Goal: Information Seeking & Learning: Learn about a topic

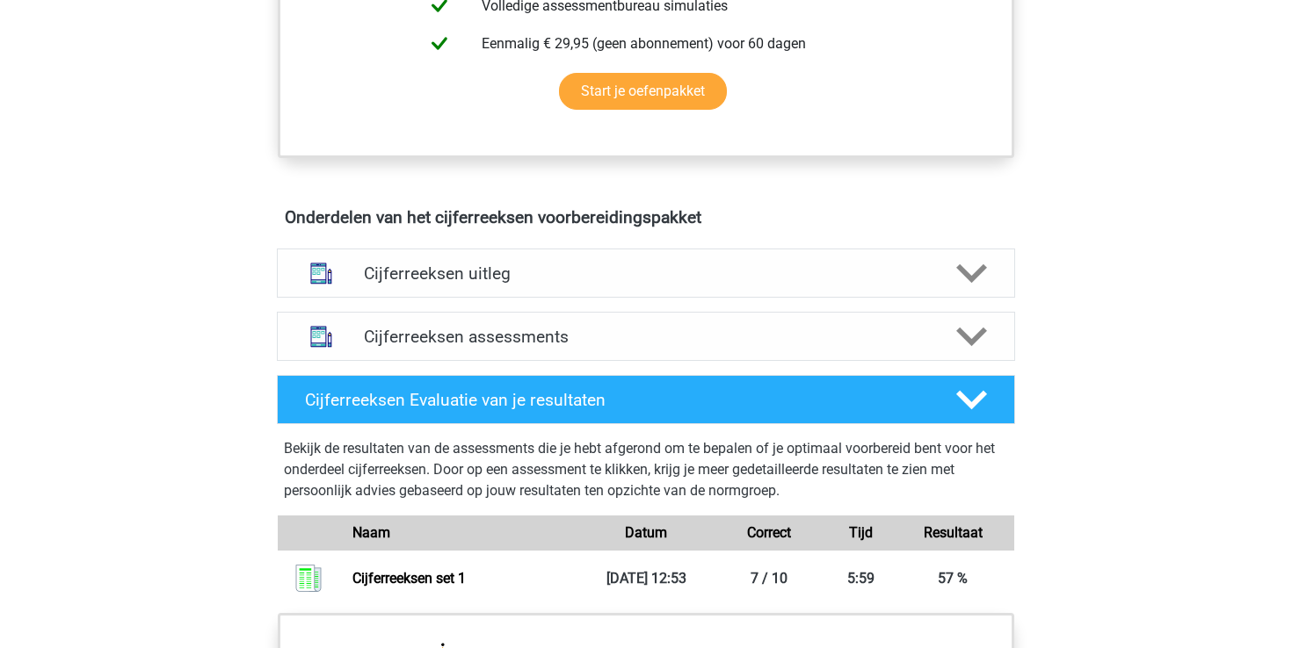
scroll to position [867, 0]
click at [401, 332] on div "Cijferreeksen assessments We raden je aan om minimaal 3 oefensets te doen met t…" at bounding box center [646, 337] width 807 height 63
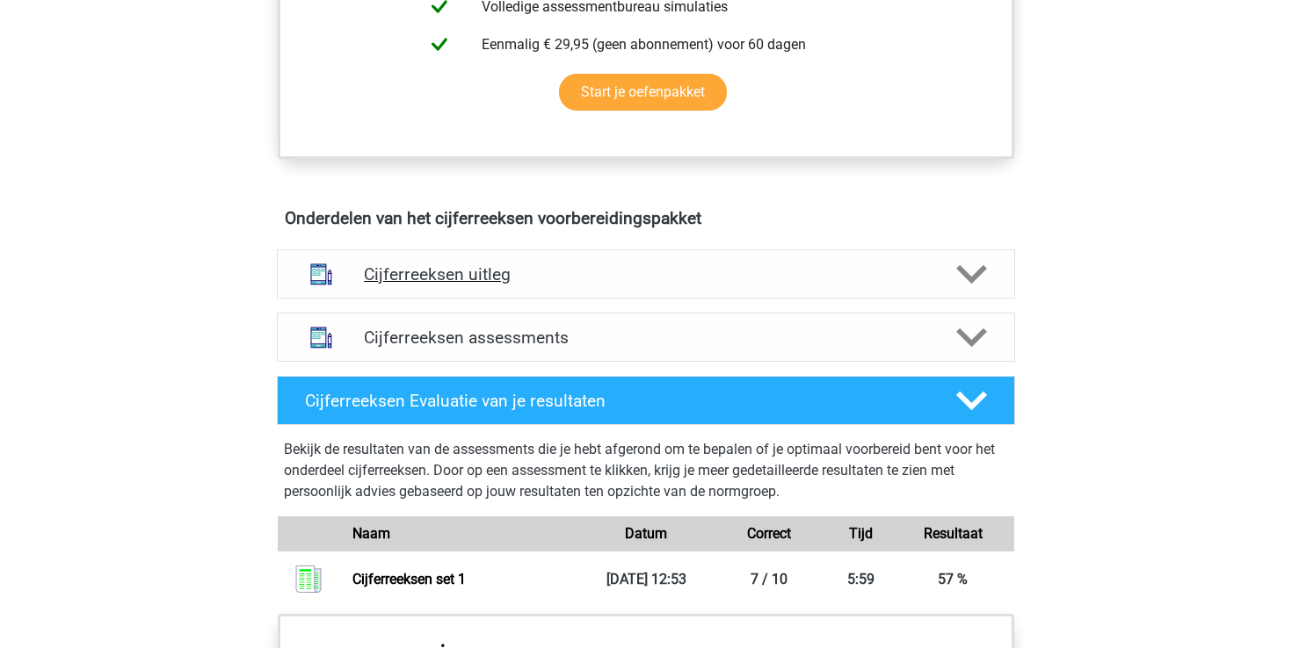
click at [429, 285] on h4 "Cijferreeksen uitleg" at bounding box center [646, 274] width 564 height 20
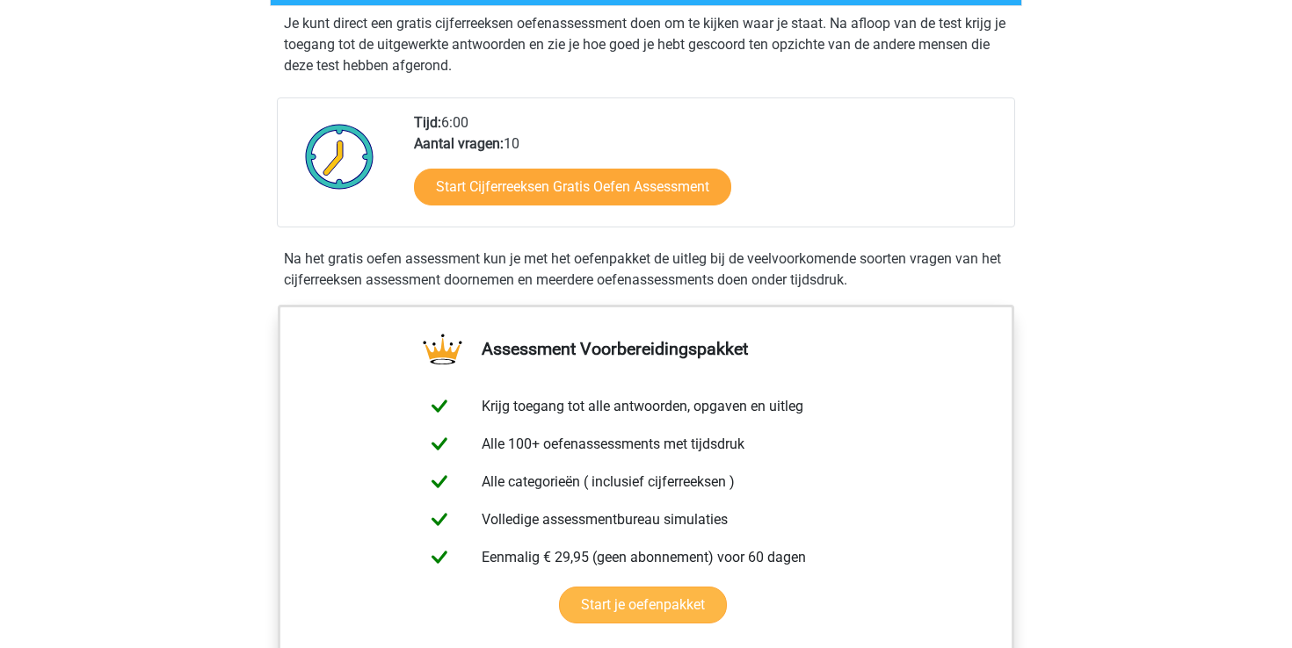
scroll to position [96, 0]
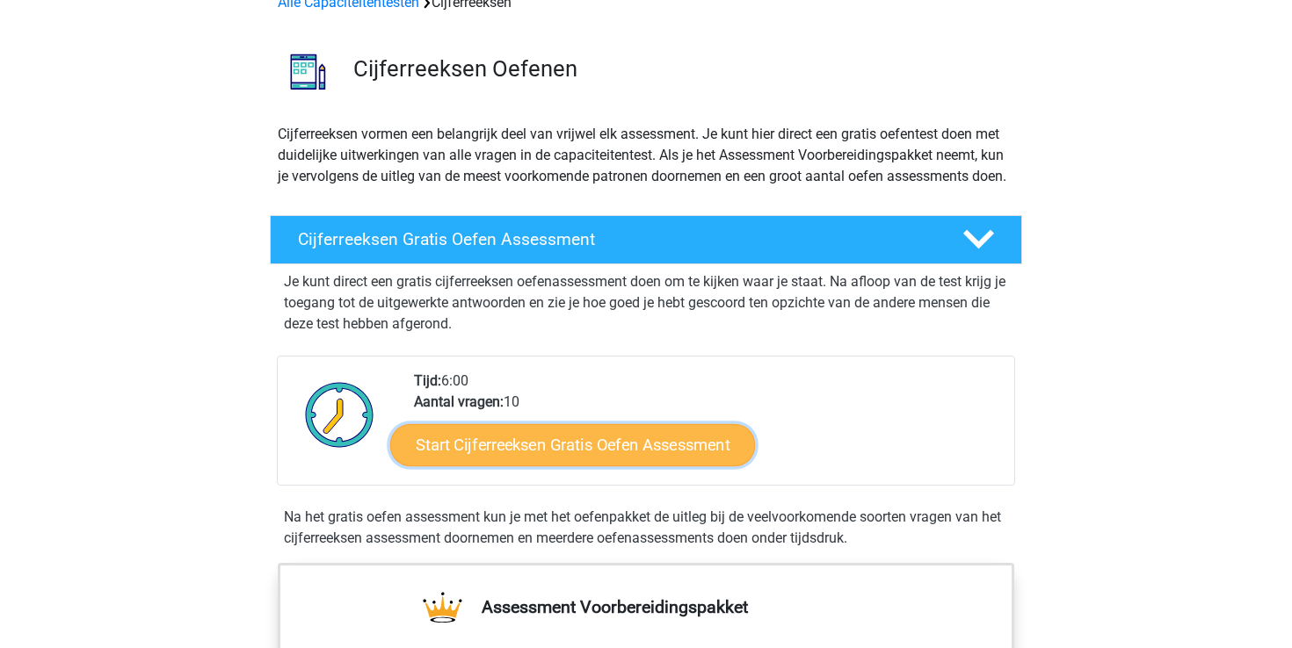
click at [585, 466] on link "Start Cijferreeksen Gratis Oefen Assessment" at bounding box center [572, 445] width 365 height 42
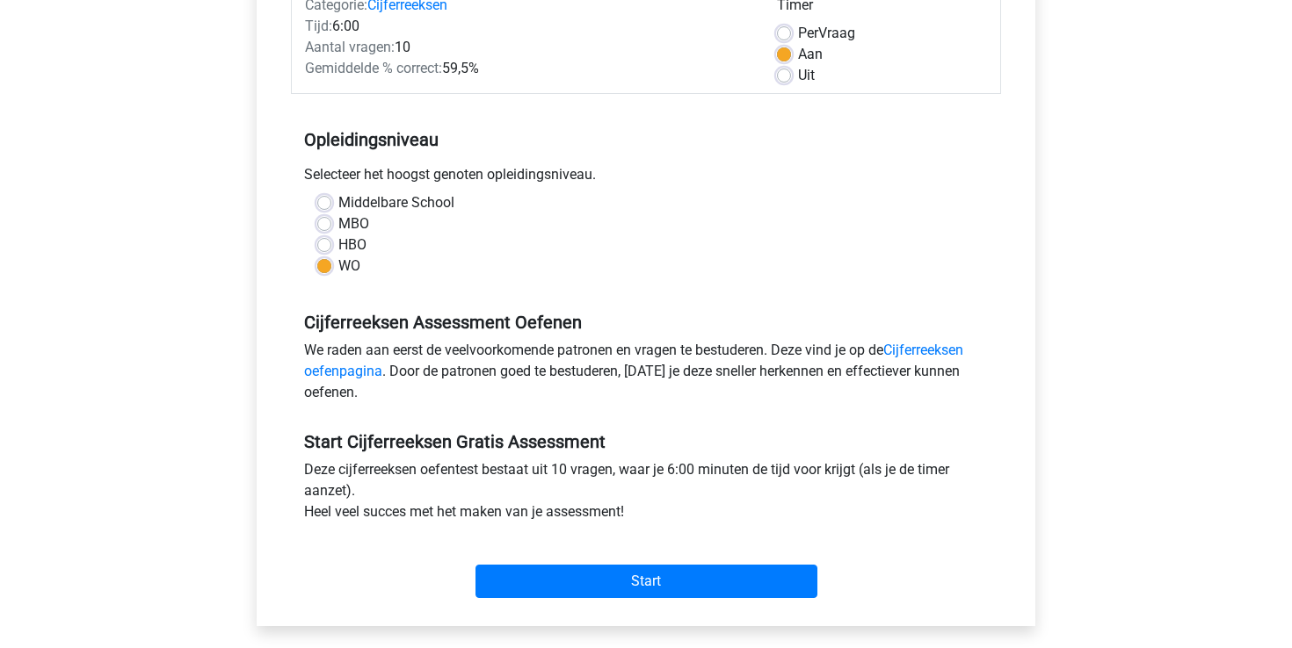
scroll to position [410, 0]
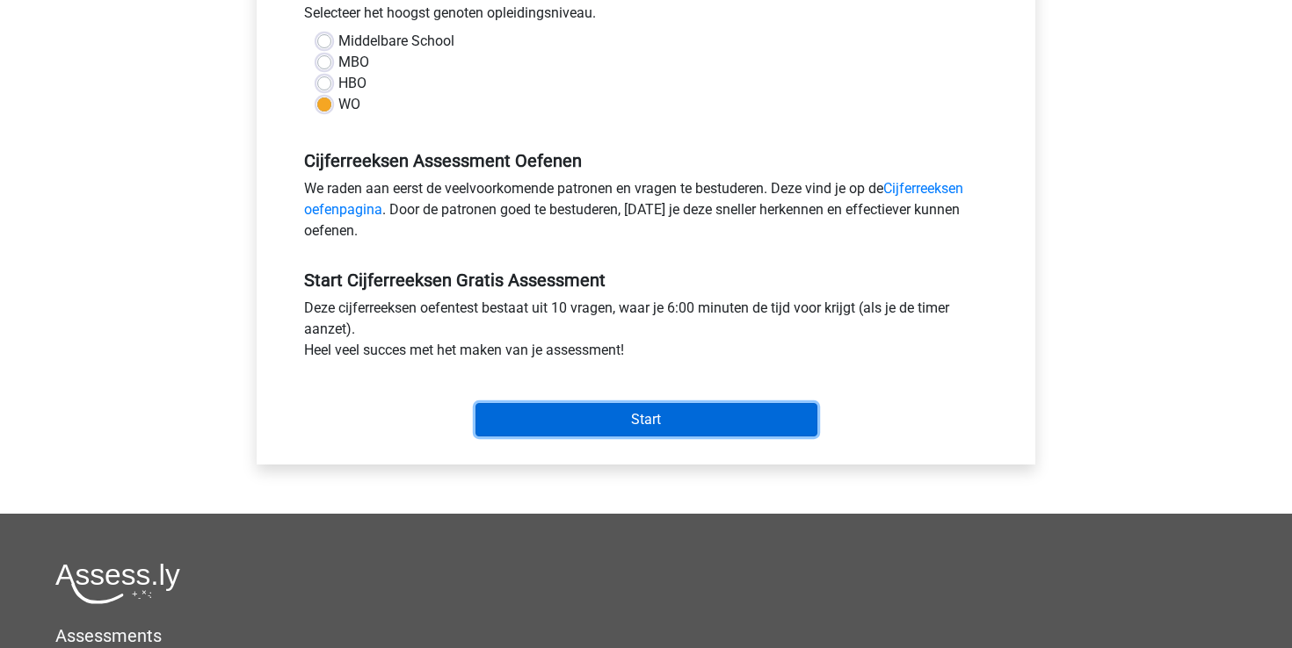
click at [605, 421] on input "Start" at bounding box center [646, 419] width 342 height 33
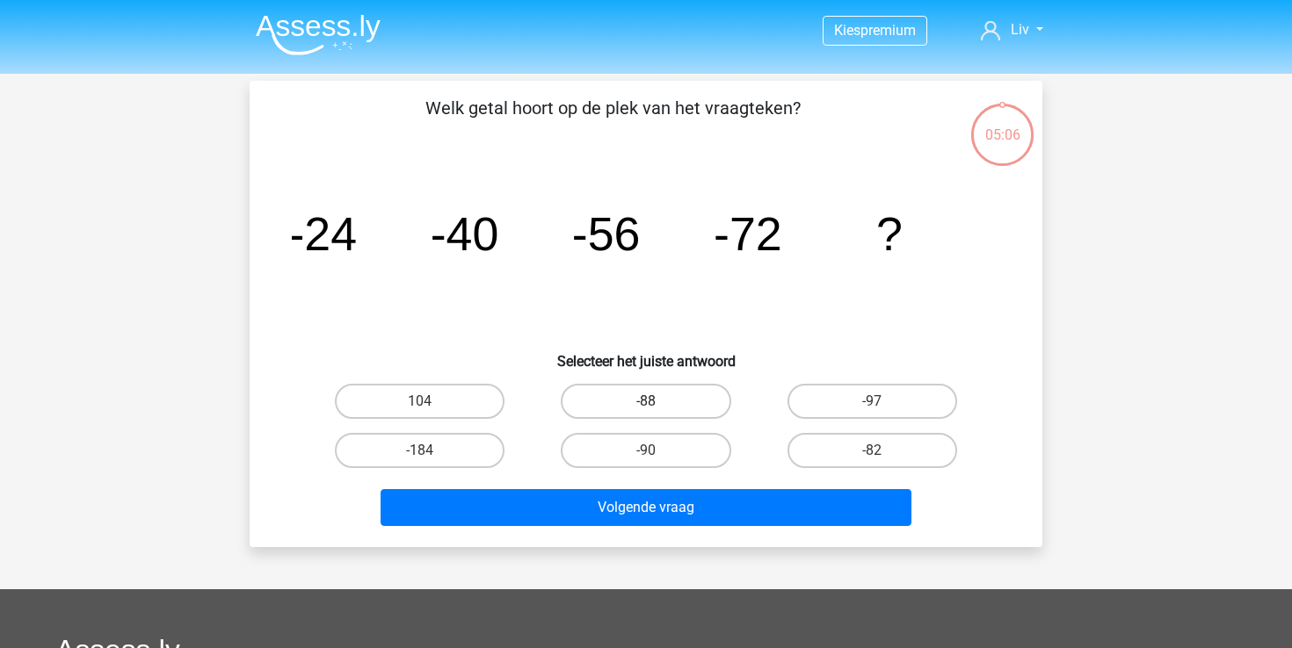
click at [630, 391] on label "-88" at bounding box center [646, 401] width 170 height 35
click at [646, 402] on input "-88" at bounding box center [651, 407] width 11 height 11
radio input "true"
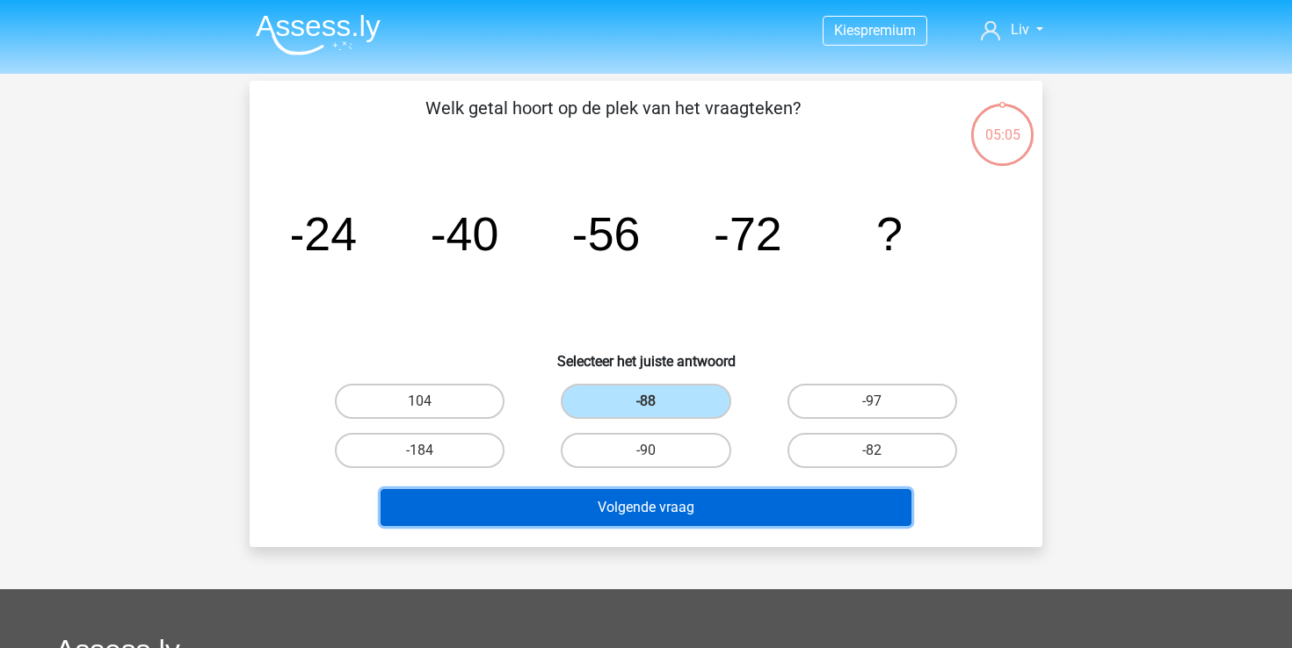
click at [651, 504] on button "Volgende vraag" at bounding box center [646, 507] width 532 height 37
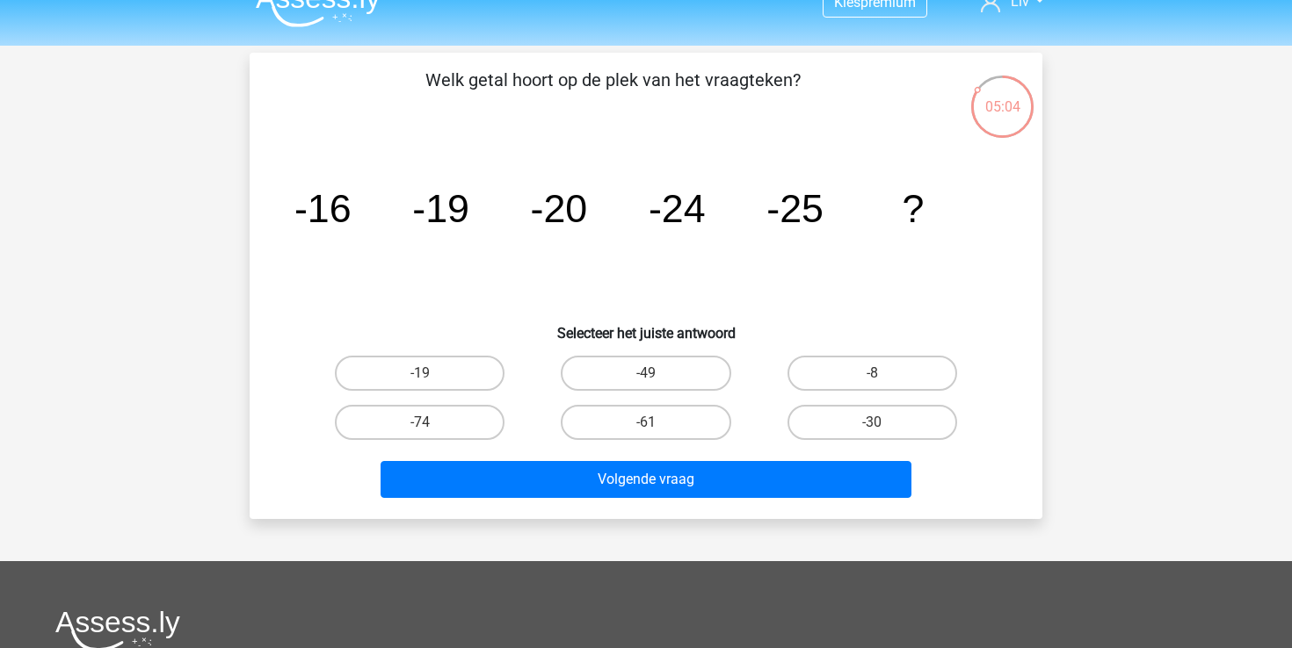
scroll to position [23, 0]
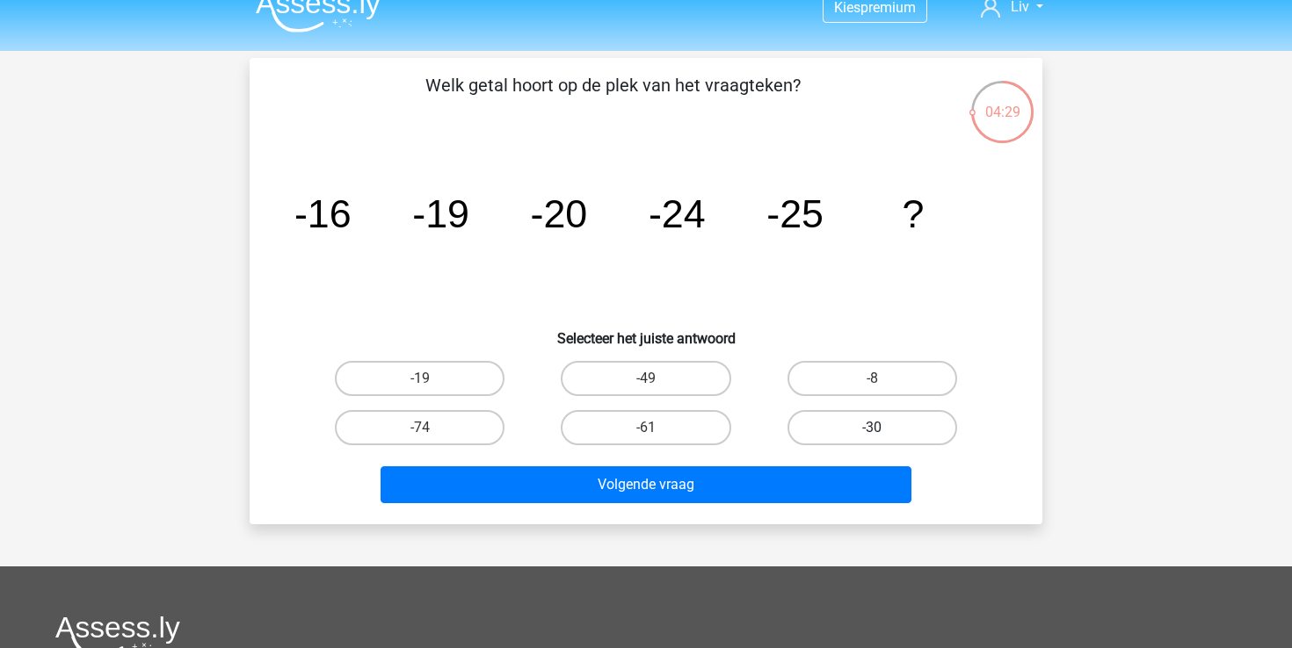
click at [833, 425] on label "-30" at bounding box center [872, 427] width 170 height 35
click at [872, 428] on input "-30" at bounding box center [877, 433] width 11 height 11
radio input "true"
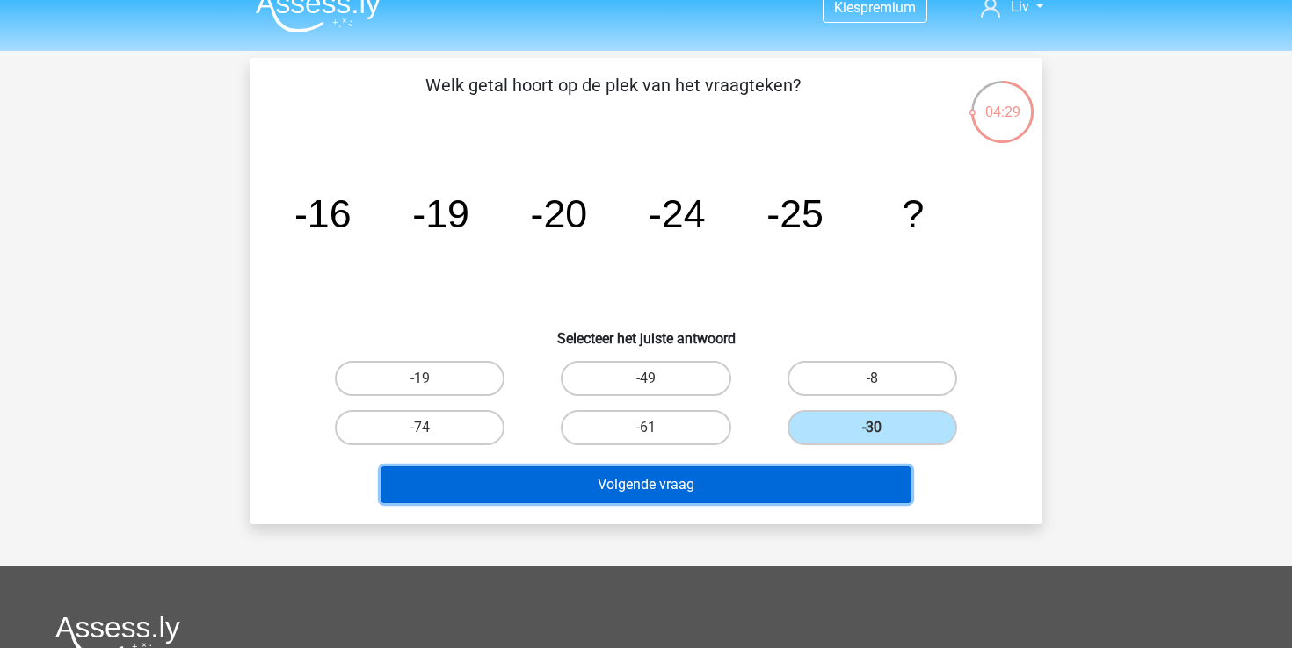
click at [771, 474] on button "Volgende vraag" at bounding box center [646, 485] width 532 height 37
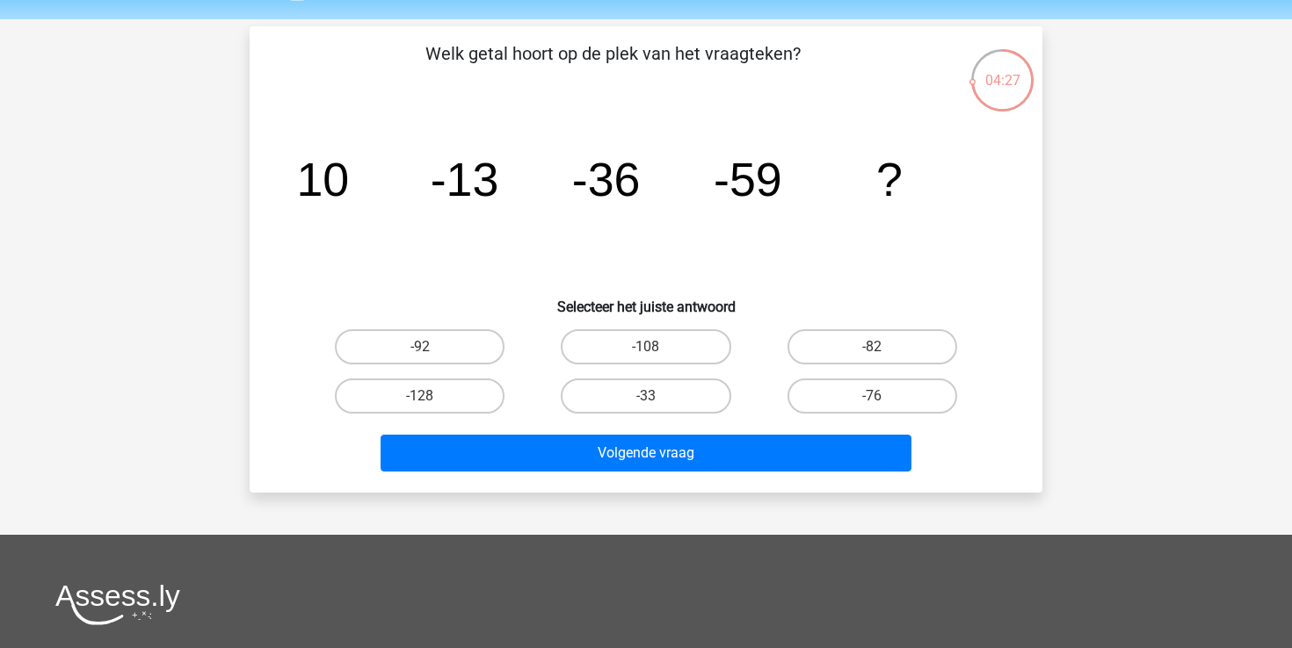
scroll to position [51, 0]
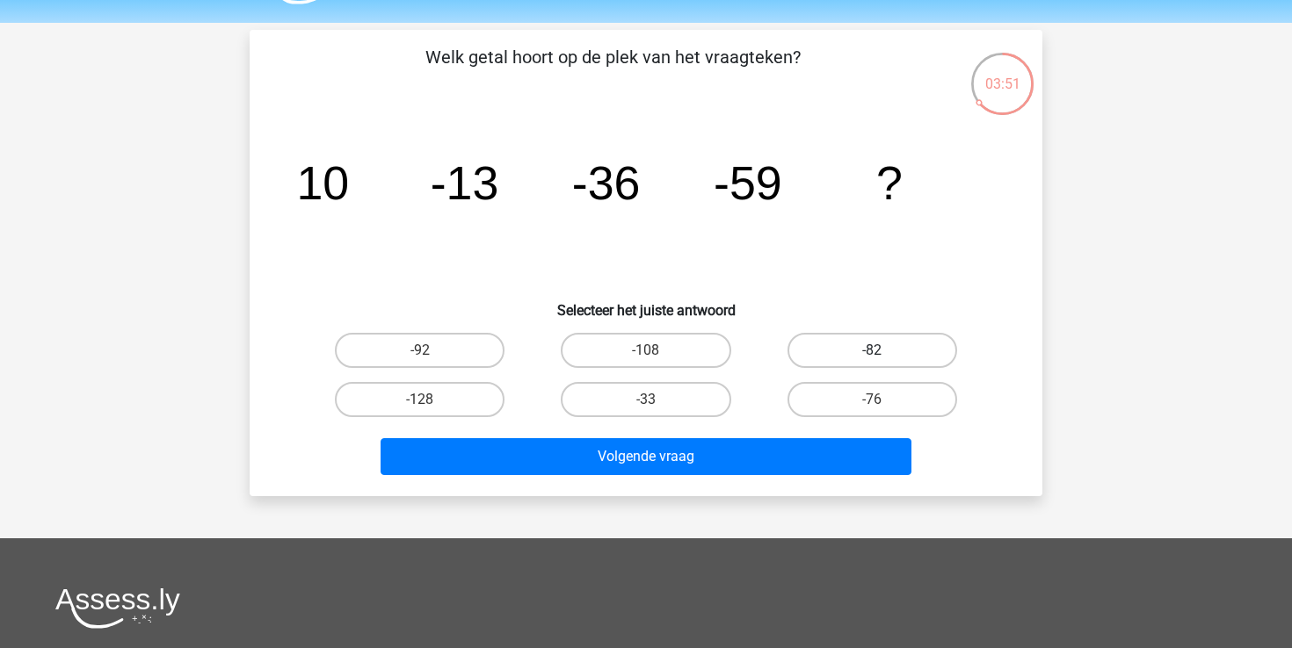
click at [902, 342] on label "-82" at bounding box center [872, 350] width 170 height 35
click at [883, 351] on input "-82" at bounding box center [877, 356] width 11 height 11
radio input "true"
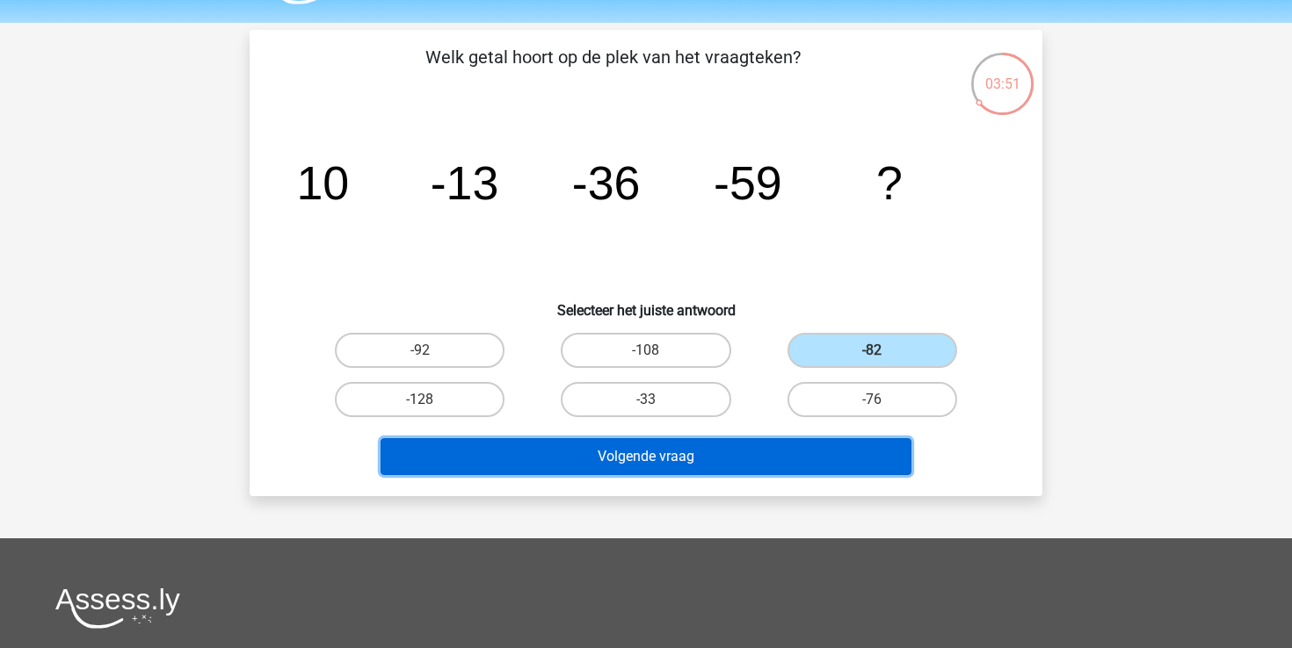
click at [796, 459] on button "Volgende vraag" at bounding box center [646, 456] width 532 height 37
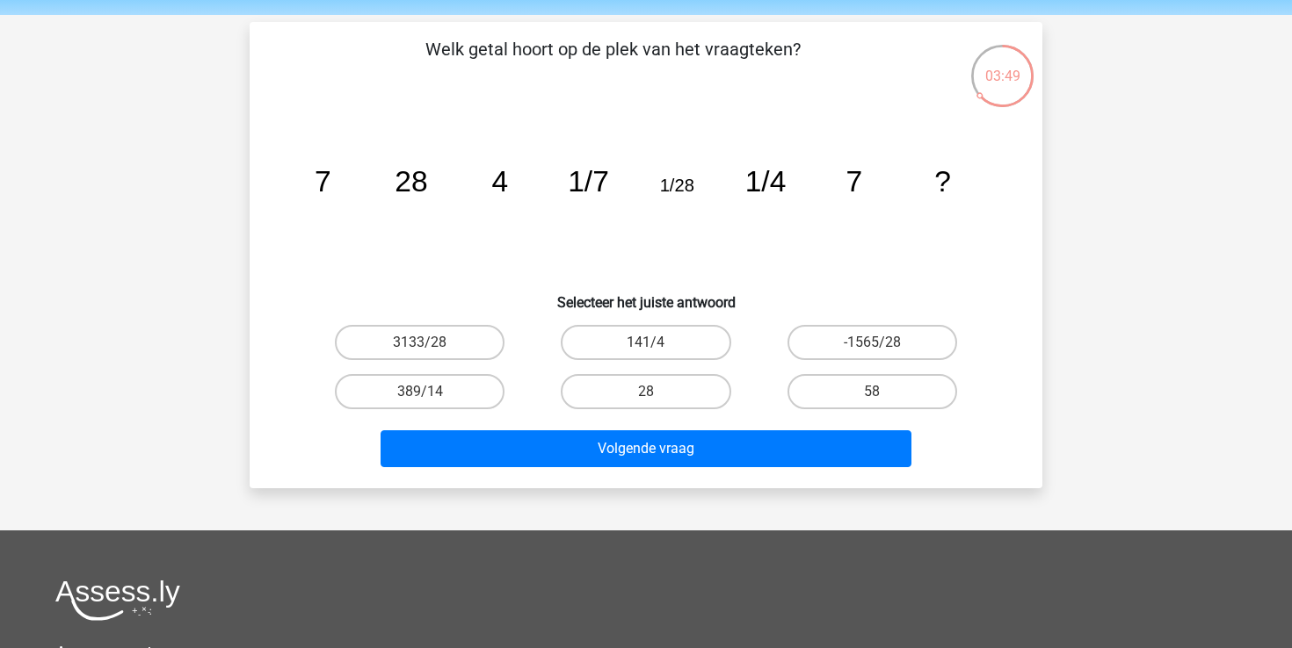
scroll to position [53, 0]
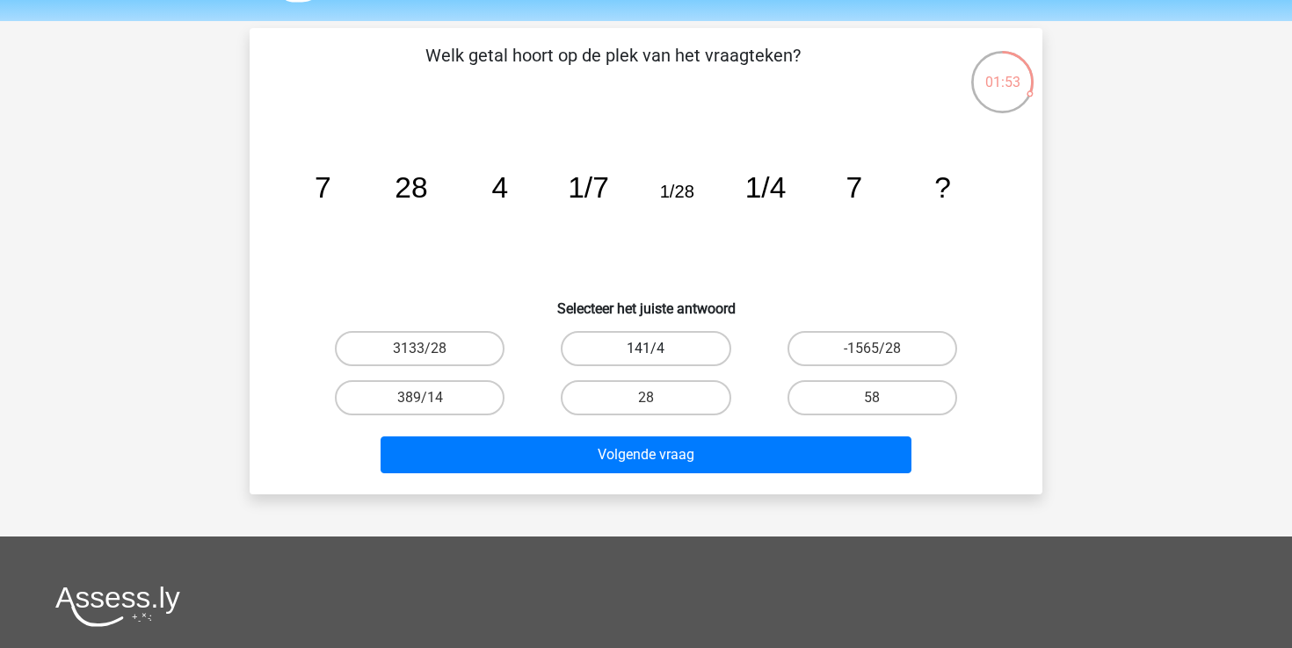
click at [635, 352] on label "141/4" at bounding box center [646, 348] width 170 height 35
click at [646, 352] on input "141/4" at bounding box center [651, 354] width 11 height 11
radio input "true"
click at [616, 479] on div "Volgende vraag" at bounding box center [646, 459] width 678 height 44
click at [616, 474] on div "Volgende vraag" at bounding box center [646, 459] width 678 height 44
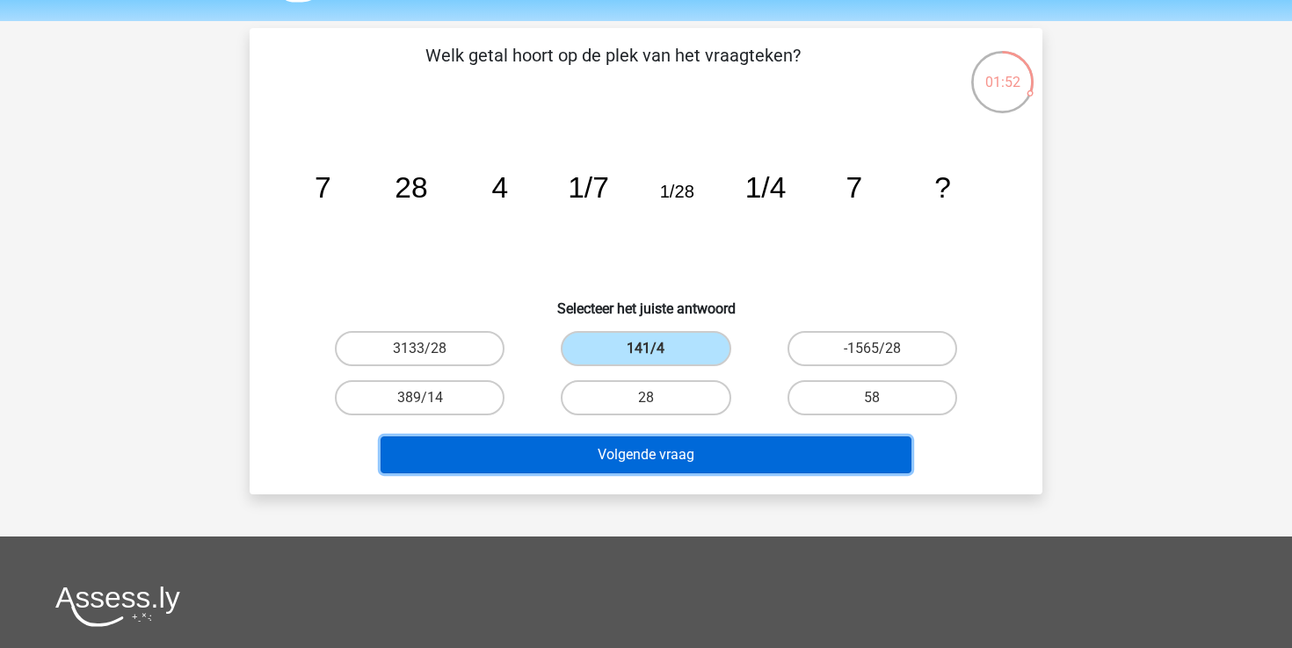
click at [616, 460] on button "Volgende vraag" at bounding box center [646, 455] width 532 height 37
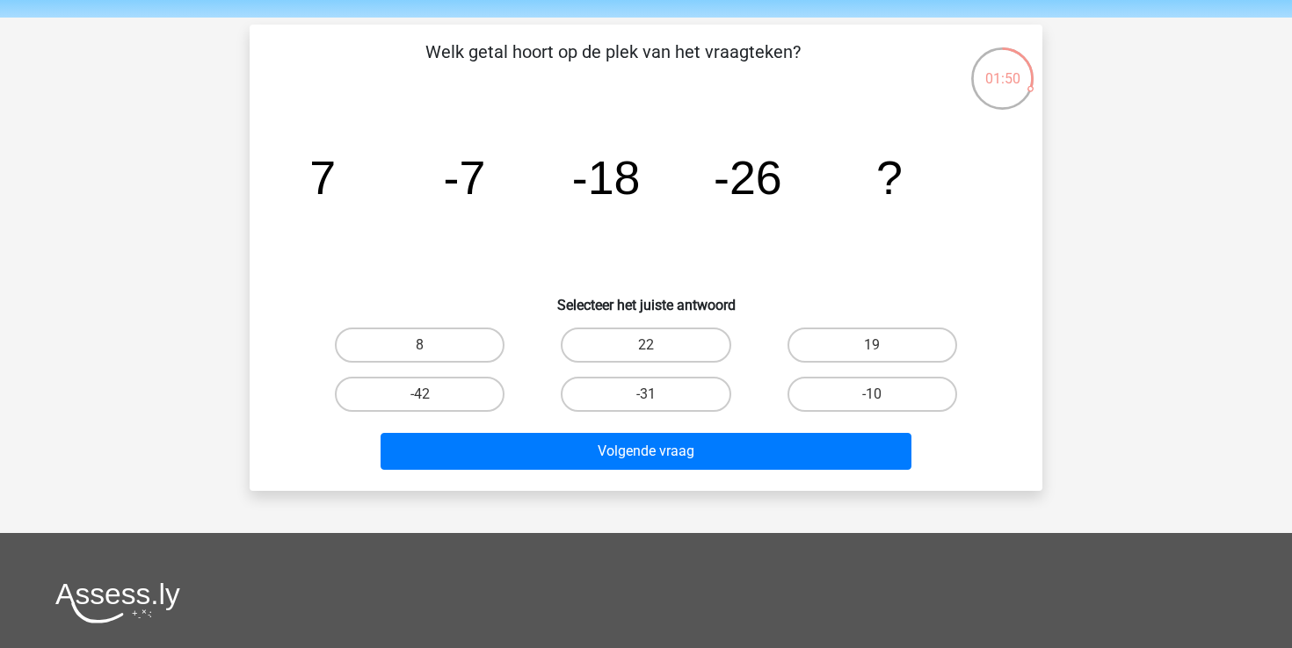
scroll to position [54, 0]
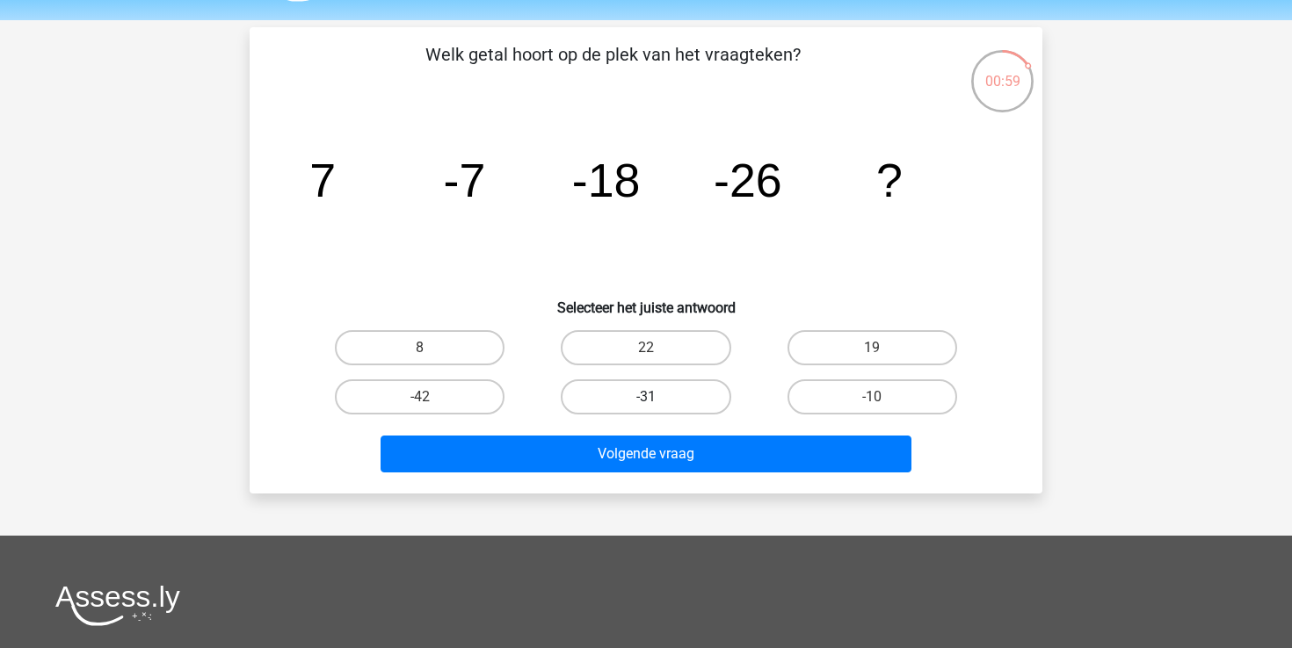
click at [638, 393] on label "-31" at bounding box center [646, 397] width 170 height 35
click at [646, 397] on input "-31" at bounding box center [651, 402] width 11 height 11
radio input "true"
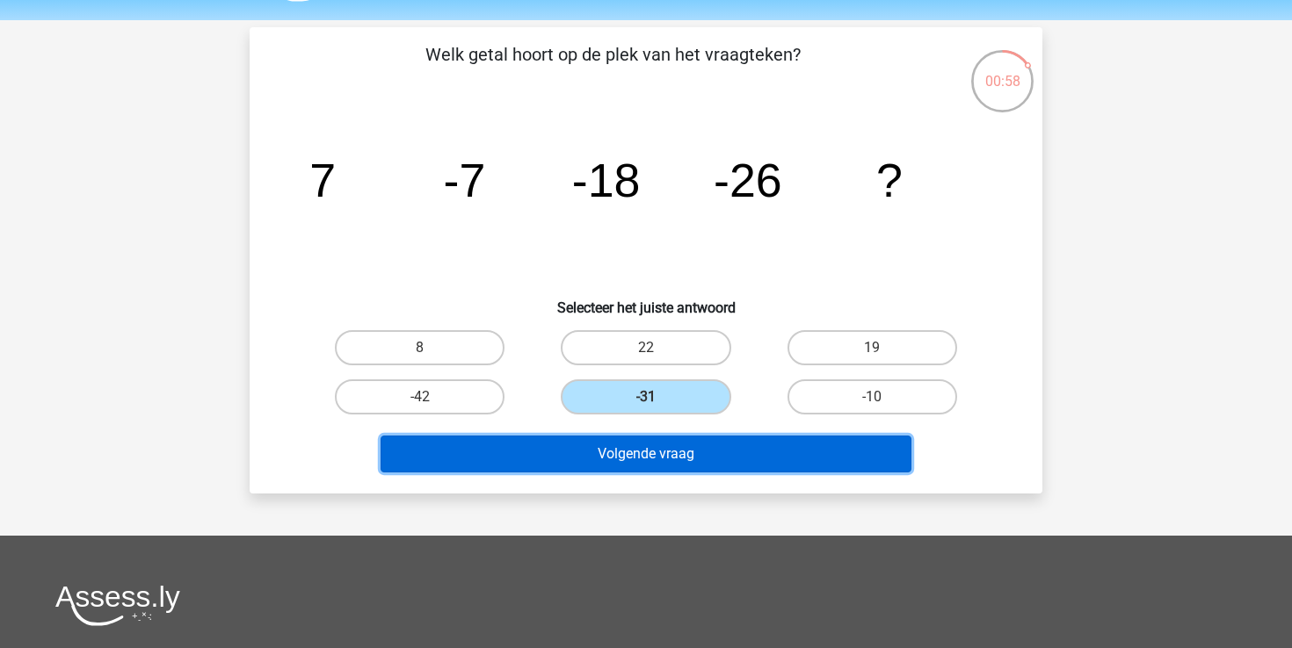
click at [645, 446] on button "Volgende vraag" at bounding box center [646, 454] width 532 height 37
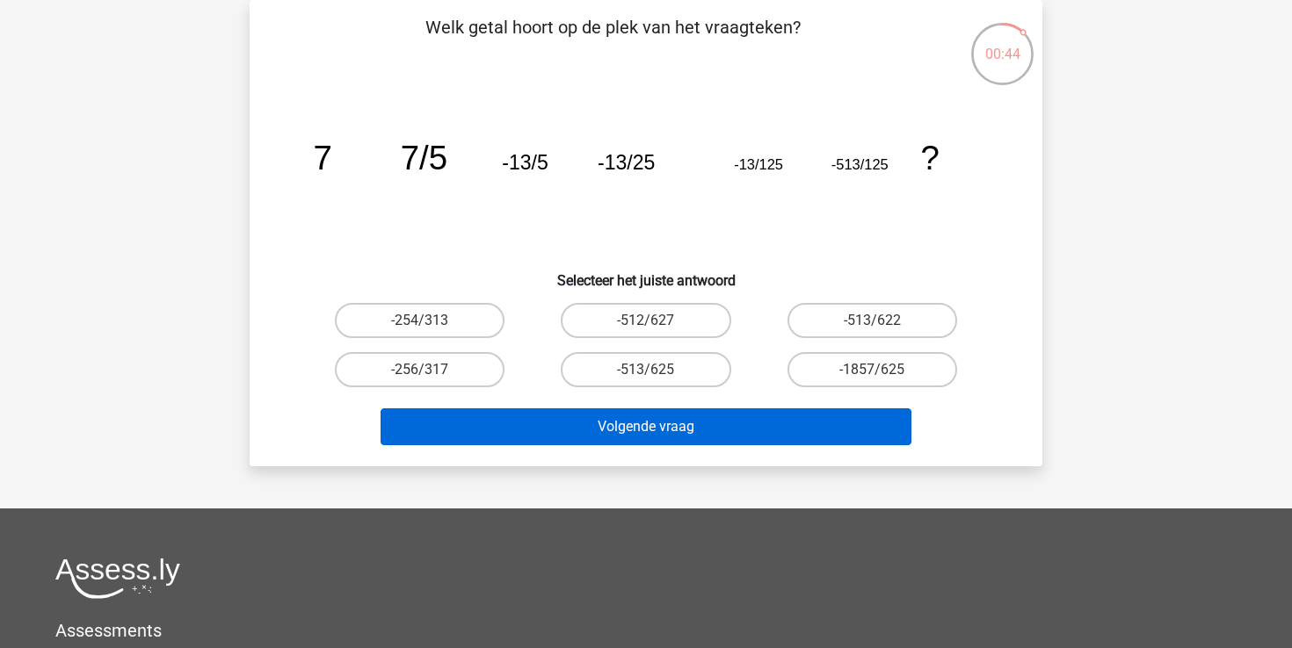
scroll to position [69, 0]
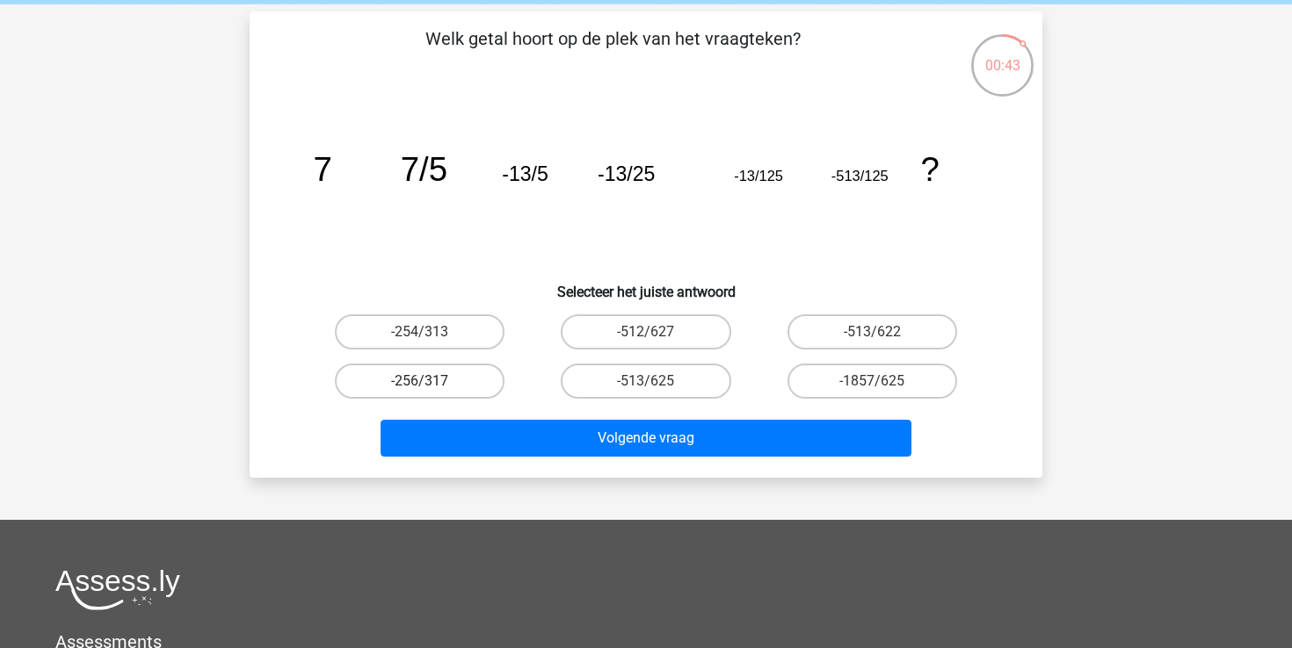
click at [426, 378] on label "-256/317" at bounding box center [420, 381] width 170 height 35
click at [426, 381] on input "-256/317" at bounding box center [425, 386] width 11 height 11
radio input "true"
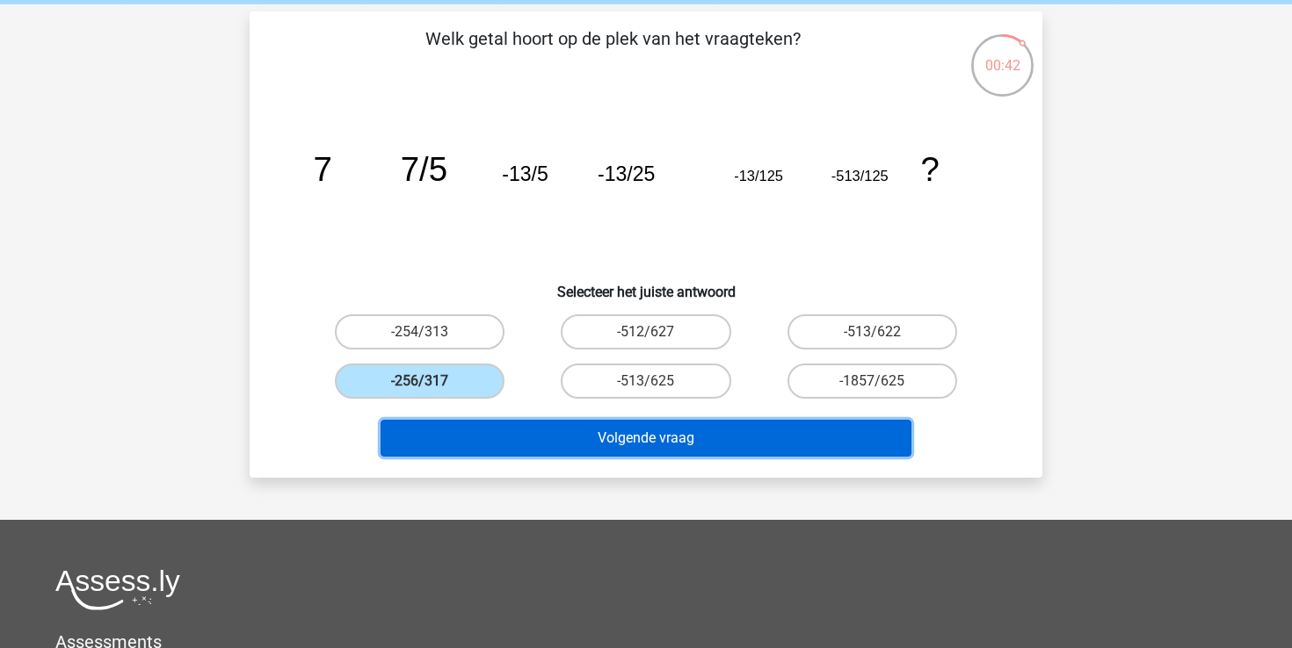
click at [488, 431] on button "Volgende vraag" at bounding box center [646, 438] width 532 height 37
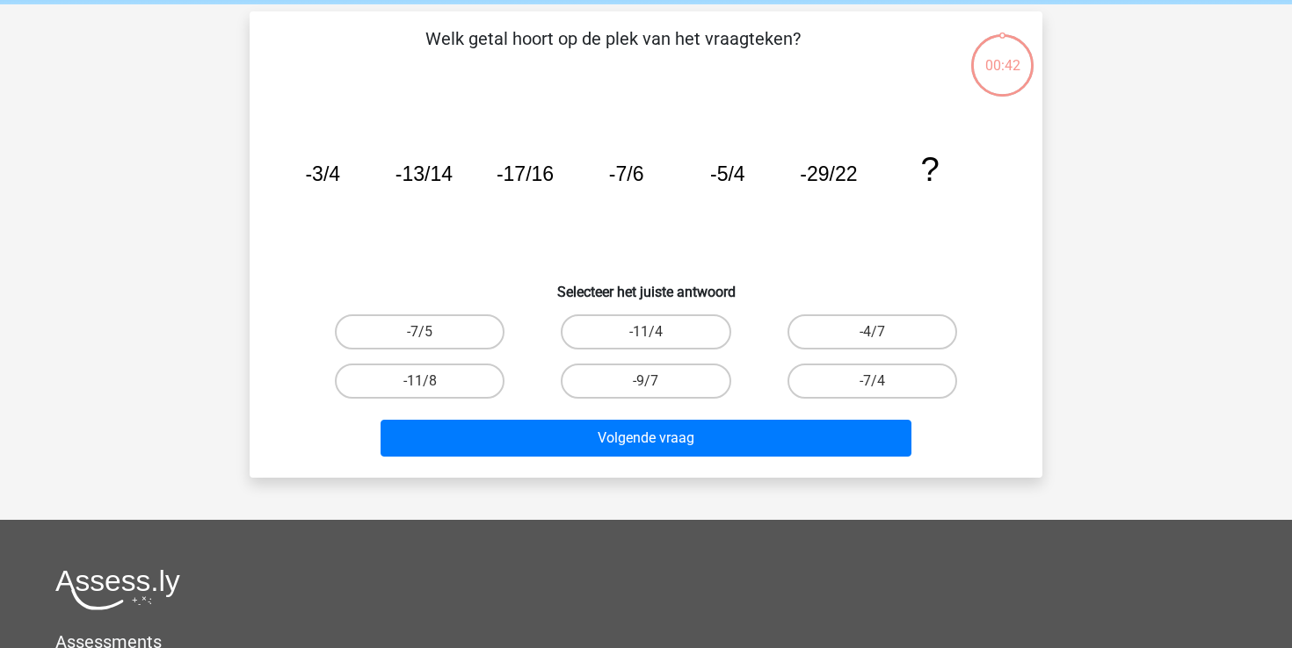
scroll to position [81, 0]
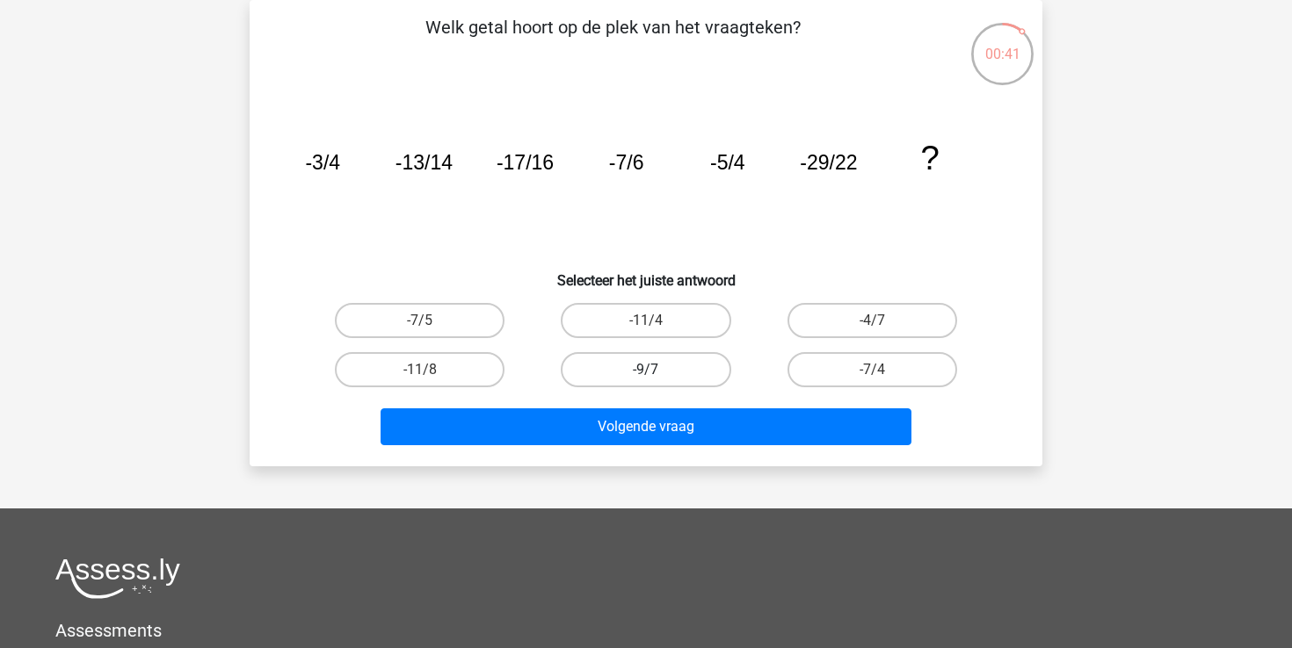
click at [605, 384] on label "-9/7" at bounding box center [646, 369] width 170 height 35
click at [646, 381] on input "-9/7" at bounding box center [651, 375] width 11 height 11
radio input "true"
click at [595, 452] on div "Volgende vraag" at bounding box center [646, 431] width 678 height 44
click at [595, 450] on div "Volgende vraag" at bounding box center [646, 431] width 678 height 44
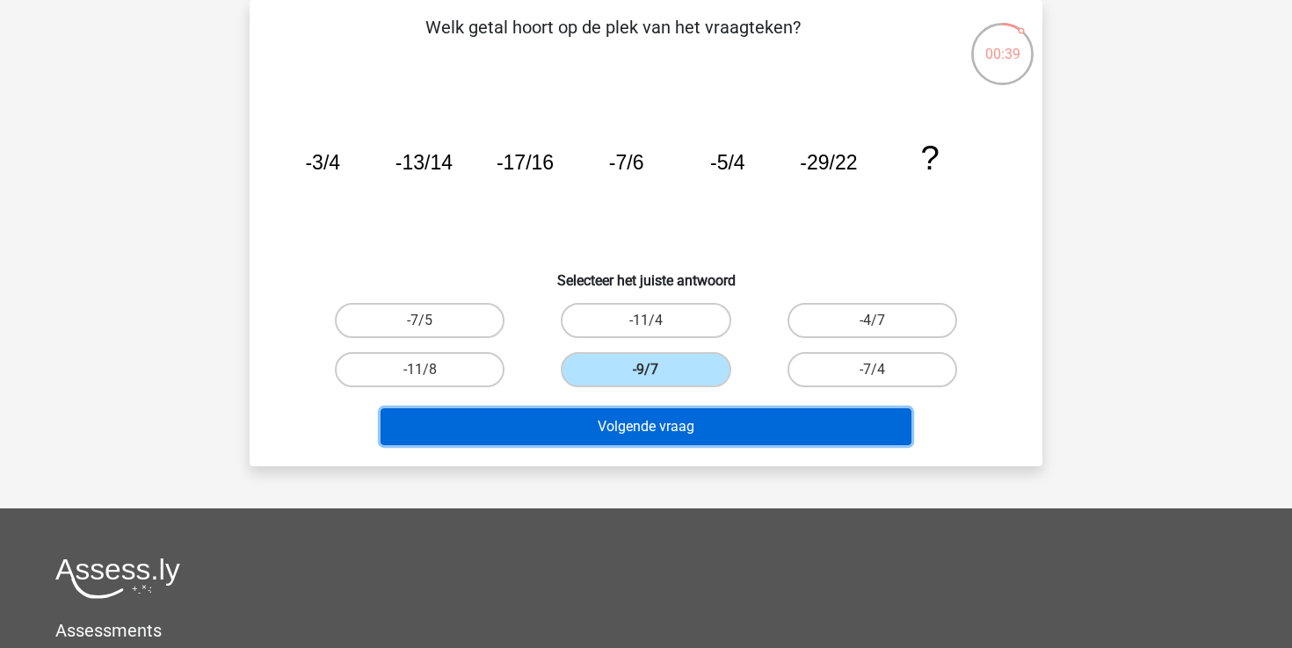
click at [607, 428] on button "Volgende vraag" at bounding box center [646, 427] width 532 height 37
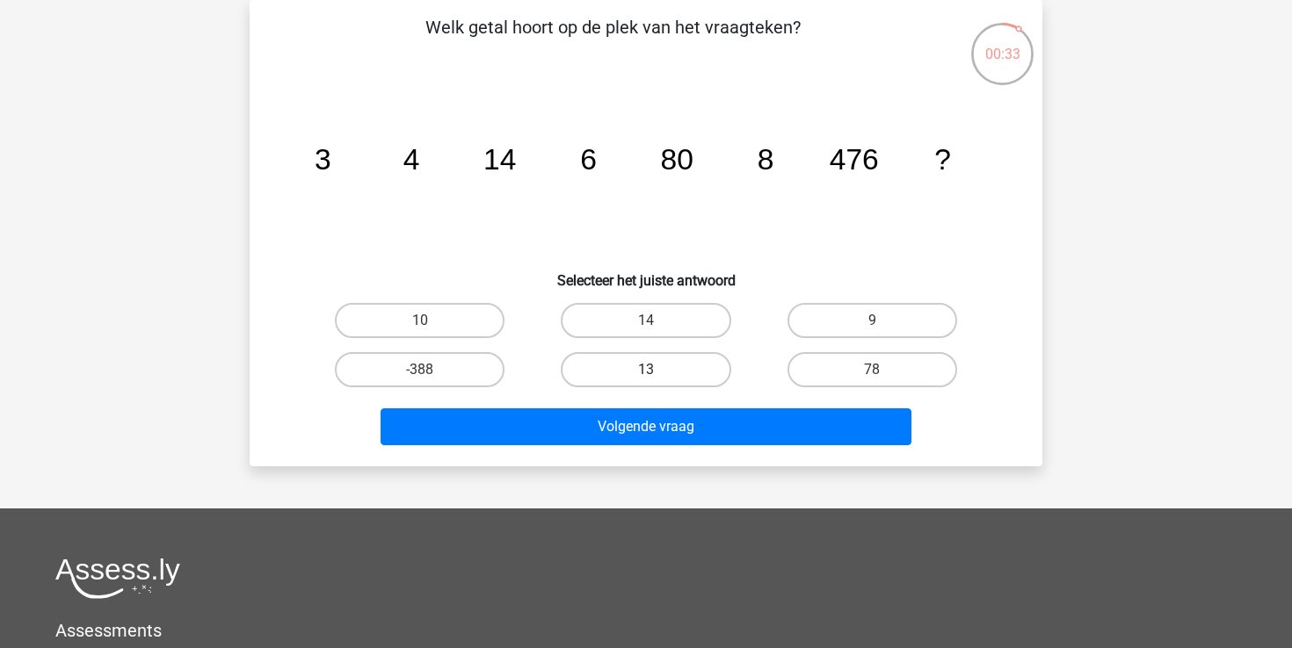
click at [648, 361] on label "13" at bounding box center [646, 369] width 170 height 35
click at [648, 370] on input "13" at bounding box center [651, 375] width 11 height 11
radio input "true"
click at [648, 361] on label "13" at bounding box center [646, 369] width 170 height 35
click at [648, 370] on input "13" at bounding box center [651, 375] width 11 height 11
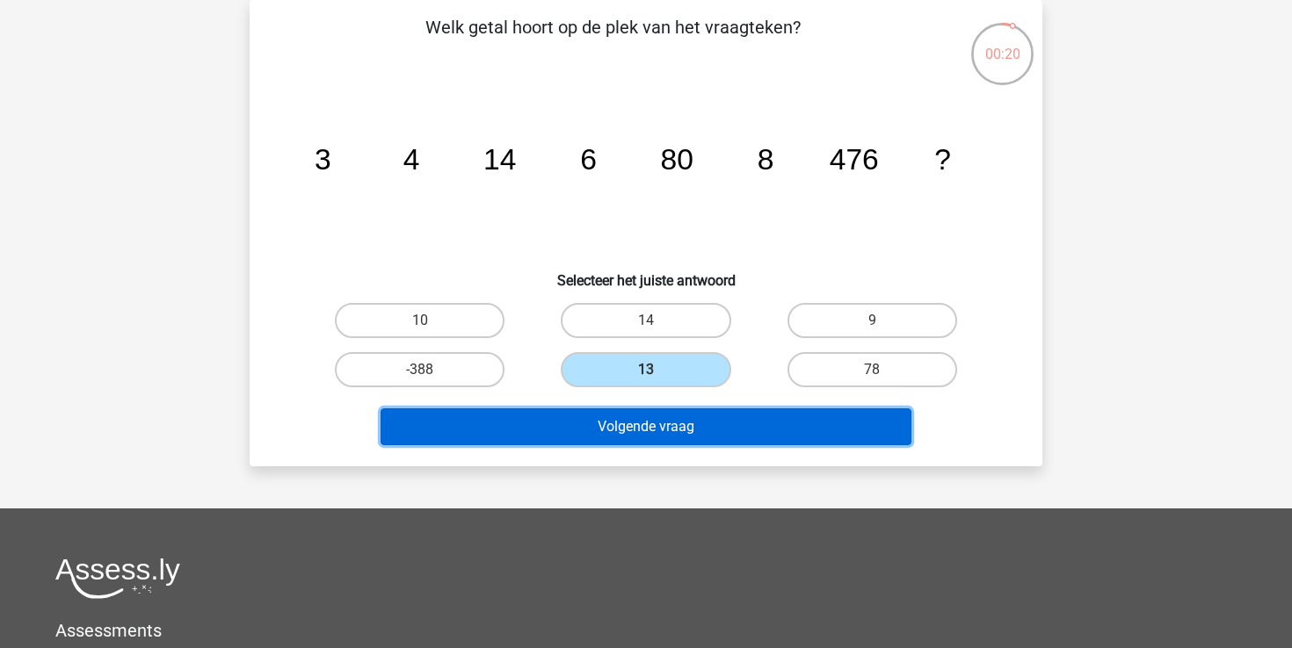
click at [591, 434] on button "Volgende vraag" at bounding box center [646, 427] width 532 height 37
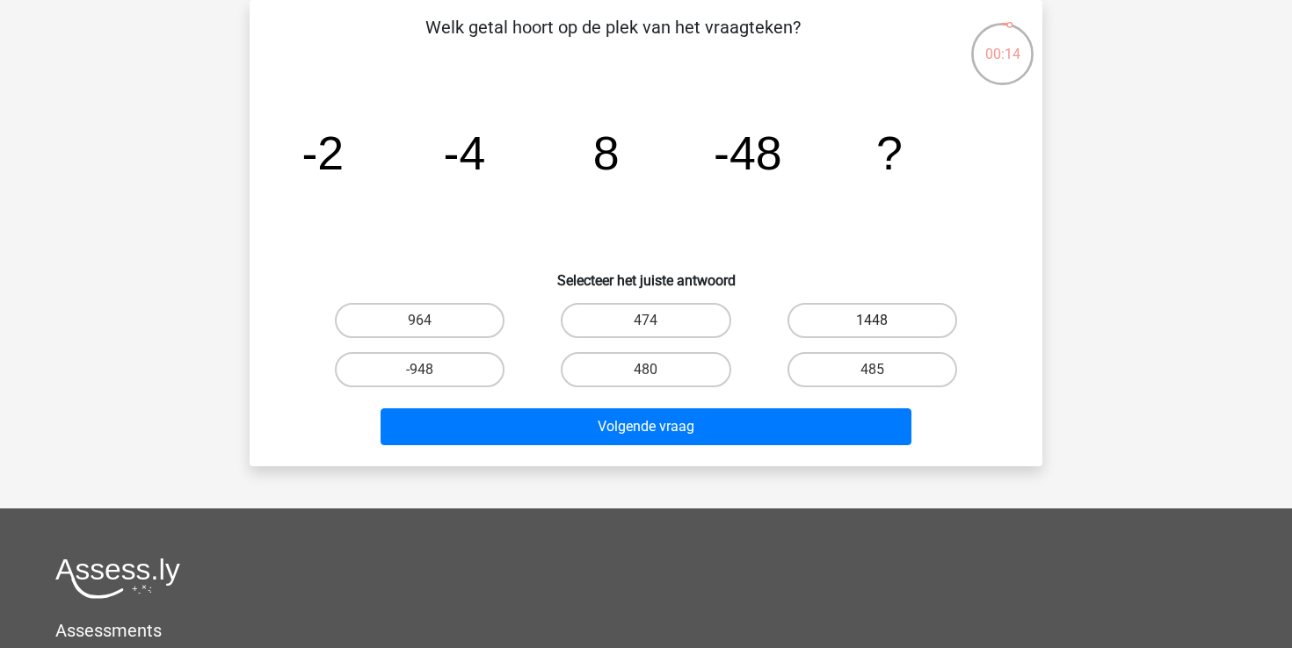
click at [869, 315] on label "1448" at bounding box center [872, 320] width 170 height 35
click at [872, 321] on input "1448" at bounding box center [877, 326] width 11 height 11
radio input "true"
click at [837, 243] on icon "image/svg+xml -2 -4 8 -48 ?" at bounding box center [646, 169] width 708 height 177
click at [829, 366] on label "485" at bounding box center [872, 369] width 170 height 35
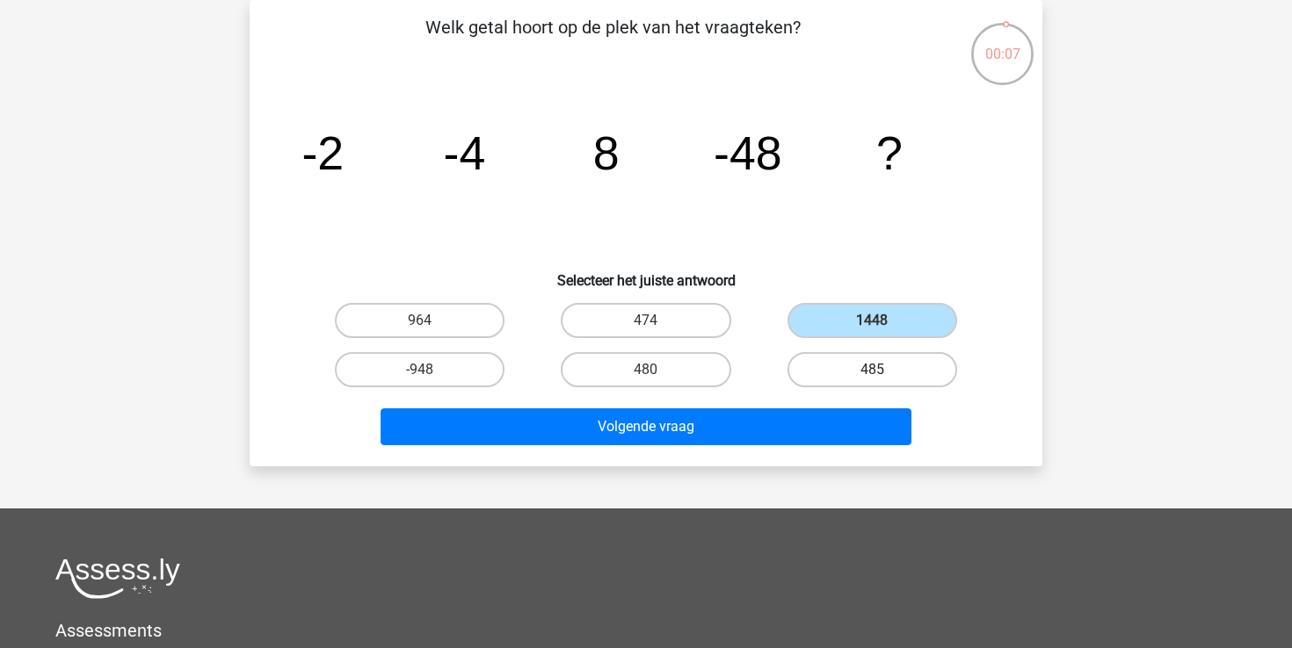
click at [872, 370] on input "485" at bounding box center [877, 375] width 11 height 11
radio input "true"
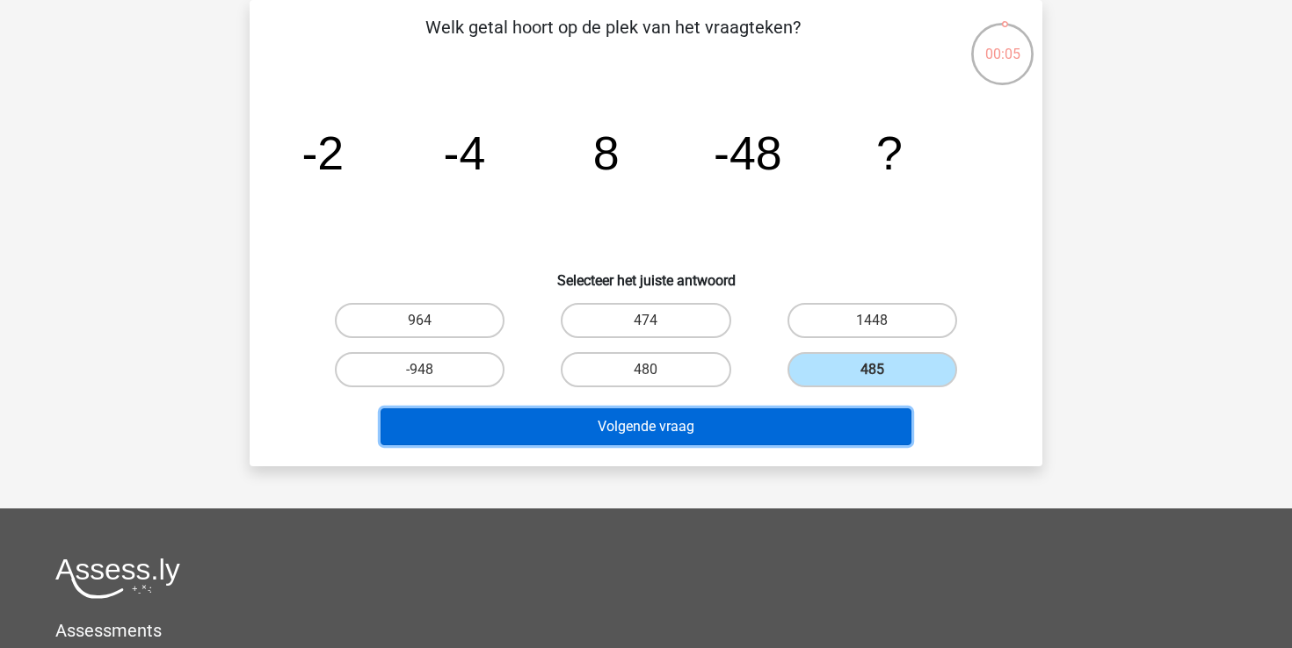
click at [798, 428] on button "Volgende vraag" at bounding box center [646, 427] width 532 height 37
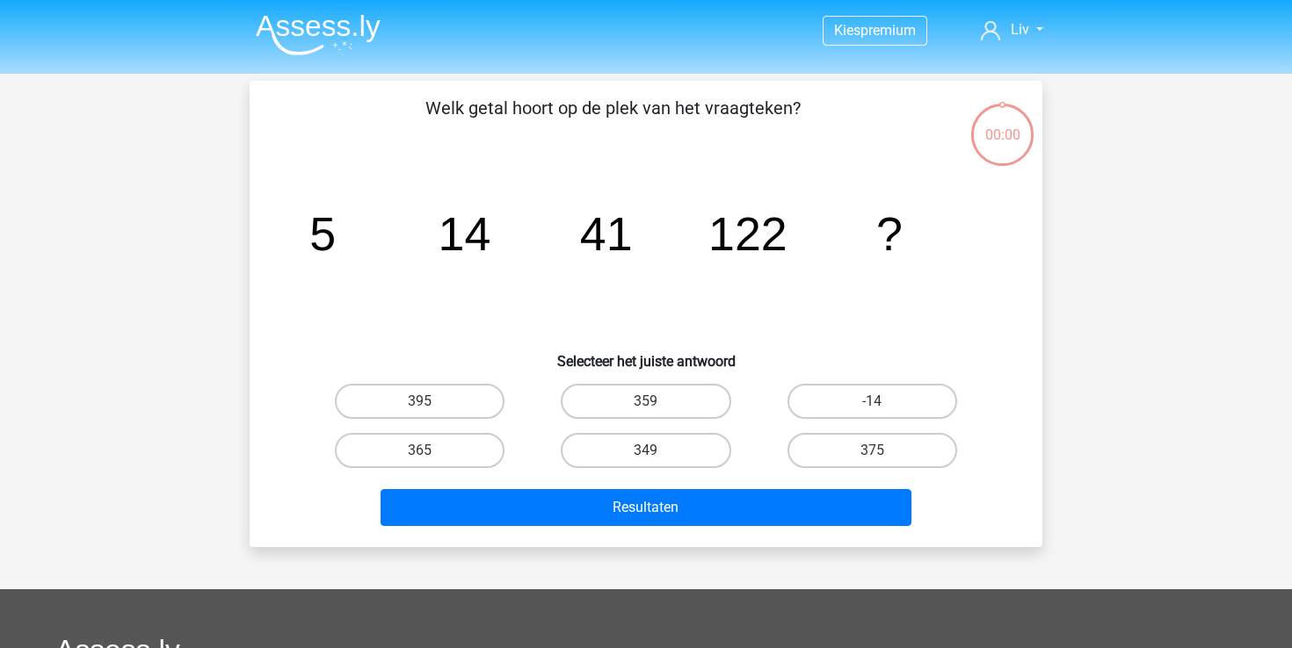
scroll to position [81, 0]
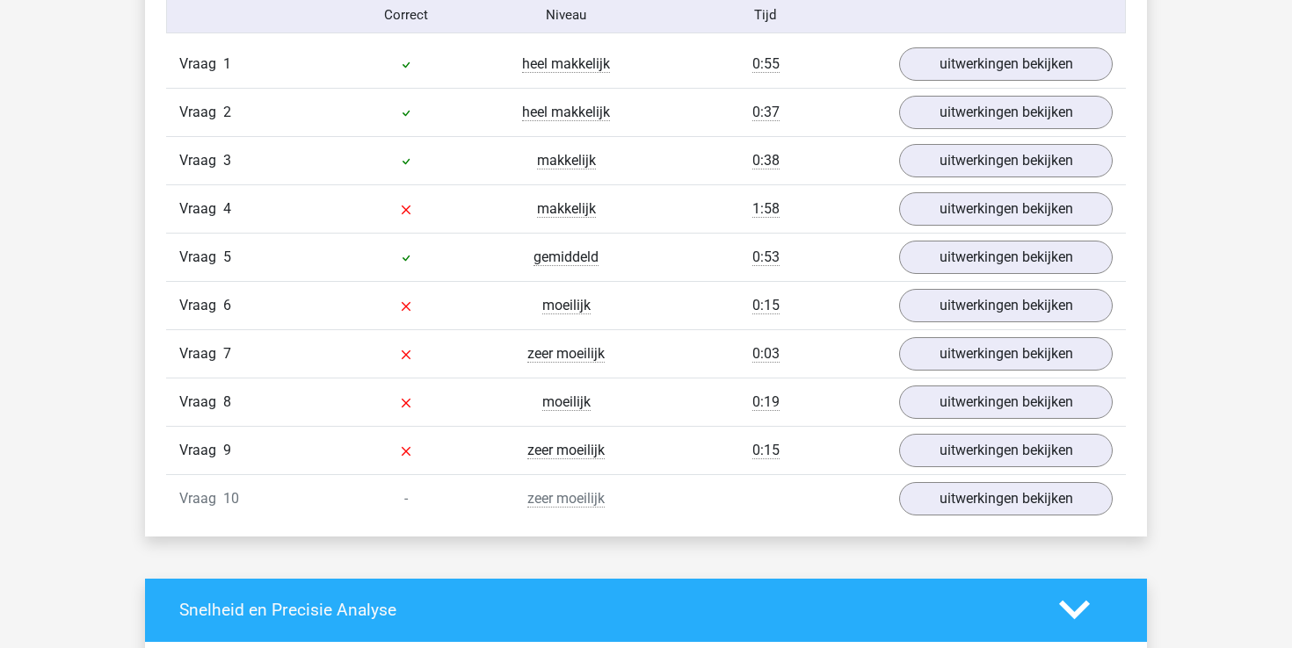
scroll to position [1452, 0]
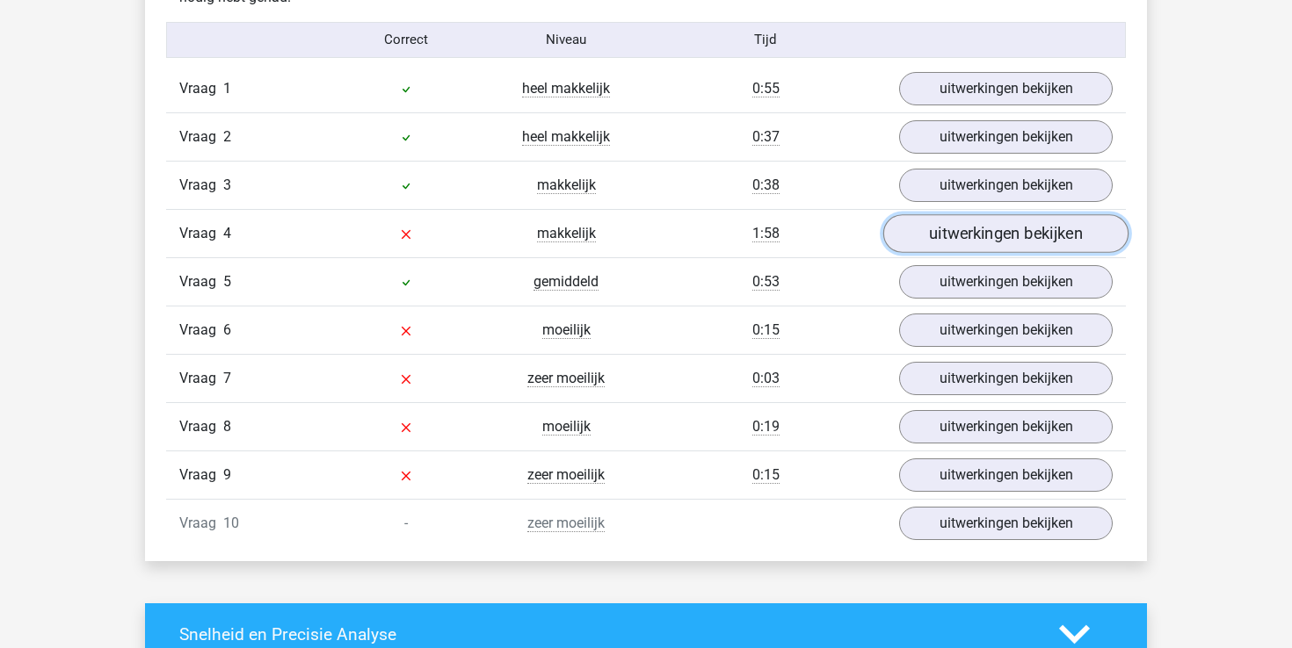
click at [949, 248] on link "uitwerkingen bekijken" at bounding box center [1005, 233] width 245 height 39
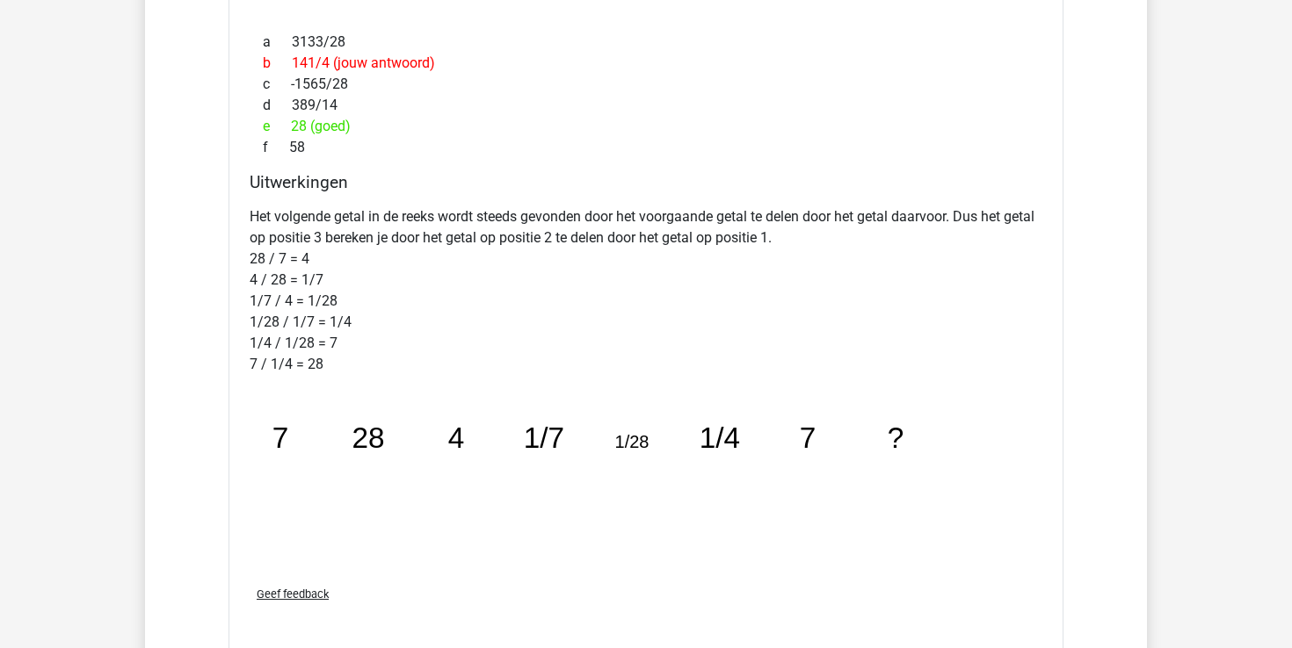
scroll to position [1995, 0]
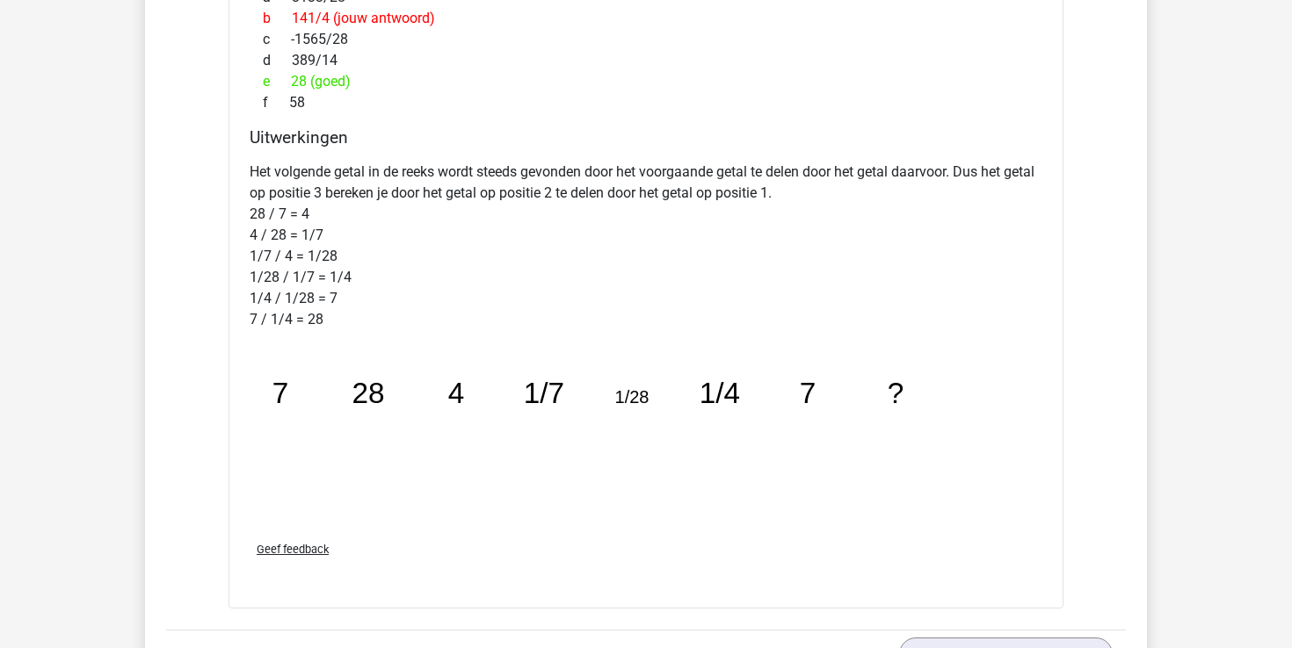
click at [128, 306] on div "Kies premium Liv livkrul@hotmail.nl" at bounding box center [646, 408] width 1292 height 4806
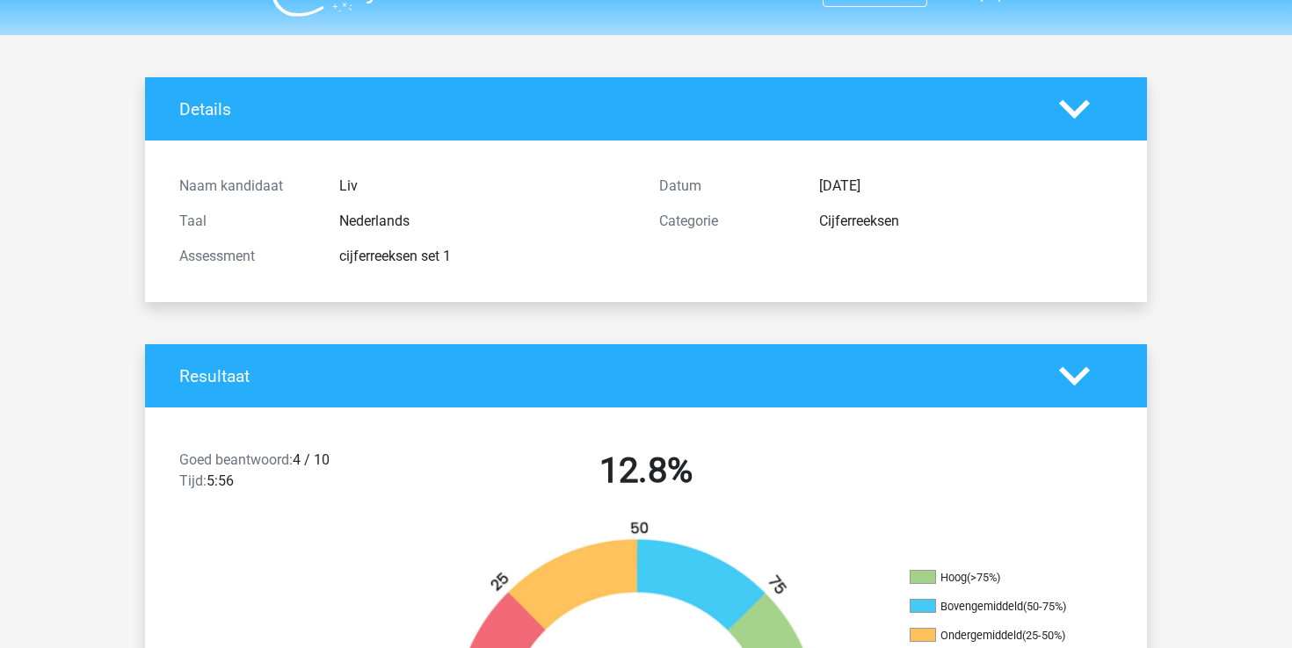
scroll to position [0, 0]
